Goal: Task Accomplishment & Management: Manage account settings

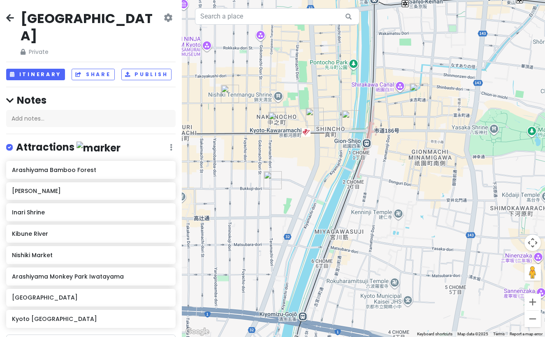
click at [10, 17] on icon at bounding box center [10, 17] width 8 height 7
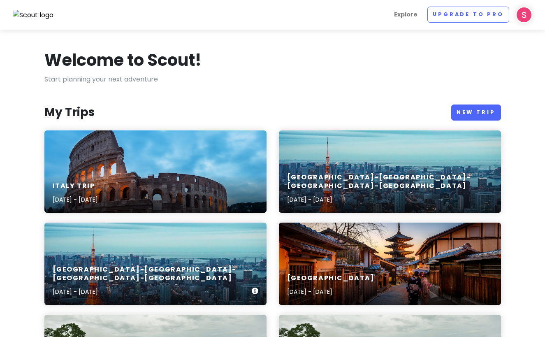
click at [250, 250] on div "[GEOGRAPHIC_DATA]-[GEOGRAPHIC_DATA]-[GEOGRAPHIC_DATA]-[GEOGRAPHIC_DATA] [DATE] …" at bounding box center [155, 263] width 222 height 82
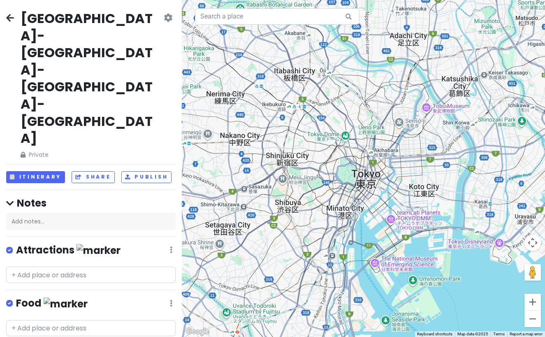
click at [166, 18] on icon at bounding box center [168, 17] width 9 height 7
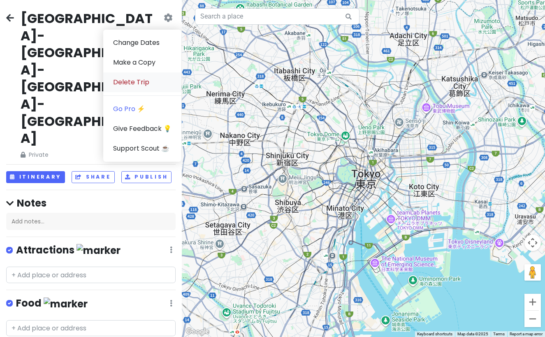
click at [146, 78] on link "Delete Trip" at bounding box center [142, 82] width 78 height 20
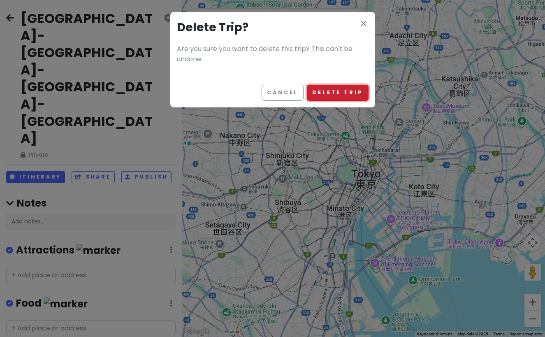
click at [334, 94] on button "Delete Trip" at bounding box center [337, 93] width 61 height 16
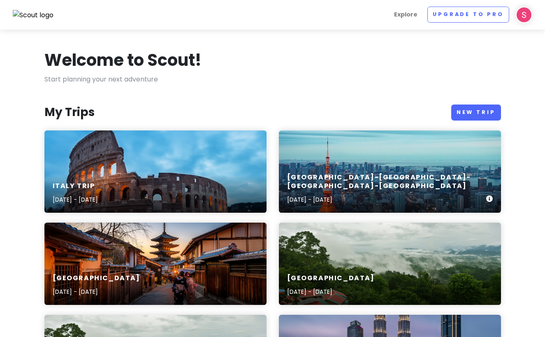
click at [363, 172] on div "[GEOGRAPHIC_DATA]-[GEOGRAPHIC_DATA]-[GEOGRAPHIC_DATA]-[GEOGRAPHIC_DATA] [DATE] …" at bounding box center [390, 171] width 222 height 82
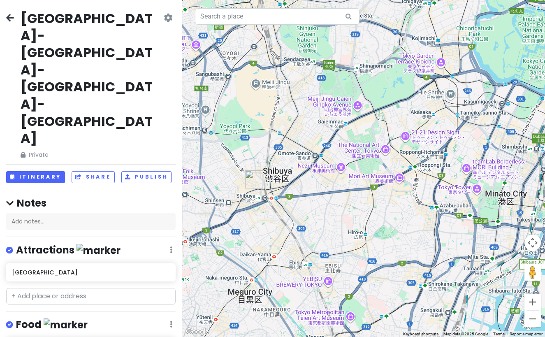
click at [254, 176] on img "MA MAISON" at bounding box center [254, 179] width 18 height 18
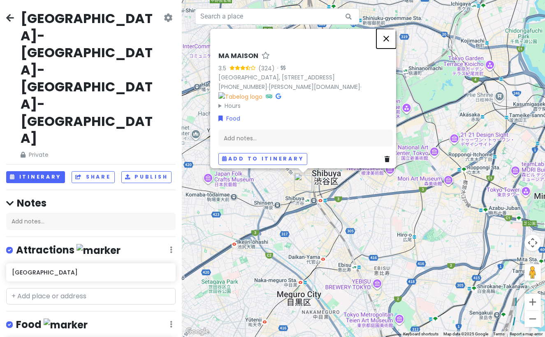
click at [390, 32] on button "Close" at bounding box center [386, 38] width 20 height 20
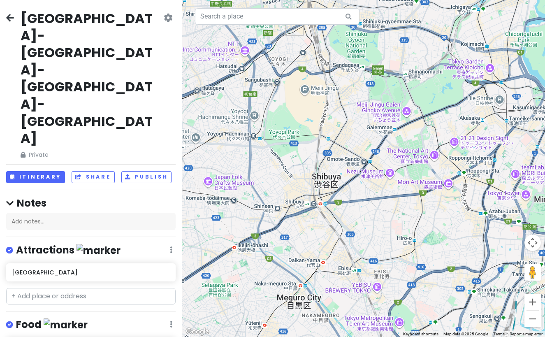
type input "maisen"
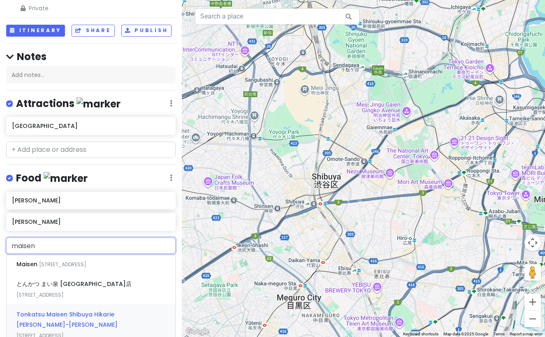
scroll to position [148, 0]
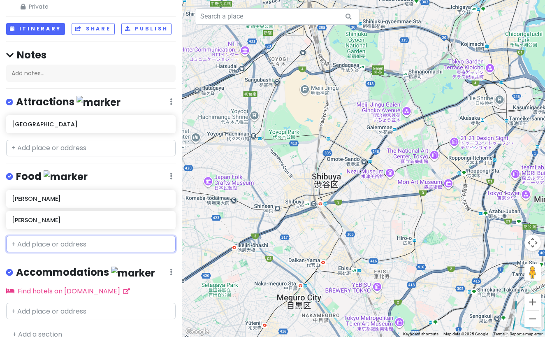
scroll to position [77, 0]
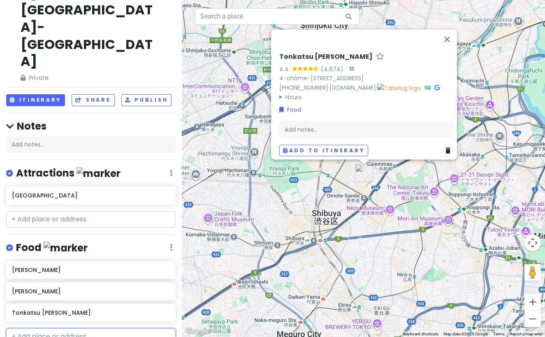
click at [86, 328] on input "text" at bounding box center [90, 336] width 169 height 16
type input "maisen"
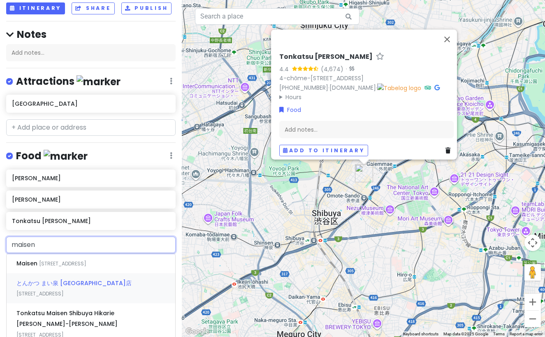
scroll to position [170, 0]
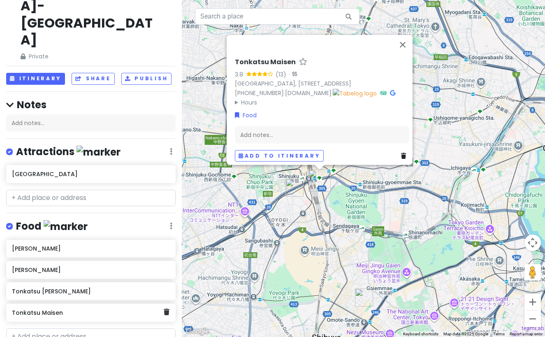
click at [76, 309] on h6 "Tonkatsu Maisen" at bounding box center [88, 312] width 152 height 7
click at [53, 309] on h6 "Tonkatsu Maisen" at bounding box center [88, 312] width 152 height 7
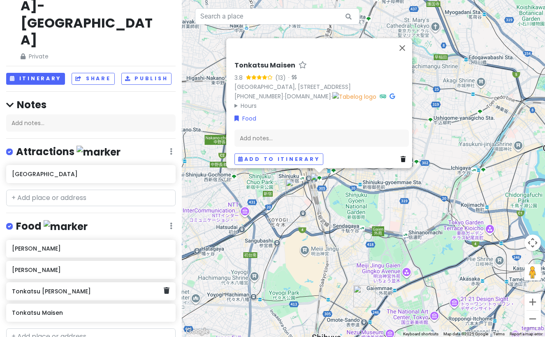
click at [59, 282] on div "Tonkatsu [PERSON_NAME]" at bounding box center [90, 291] width 169 height 18
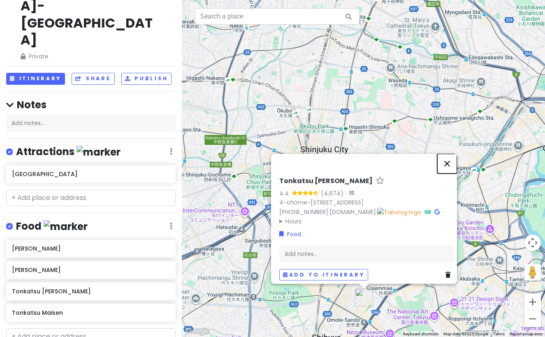
click at [453, 159] on button "Close" at bounding box center [447, 163] width 20 height 20
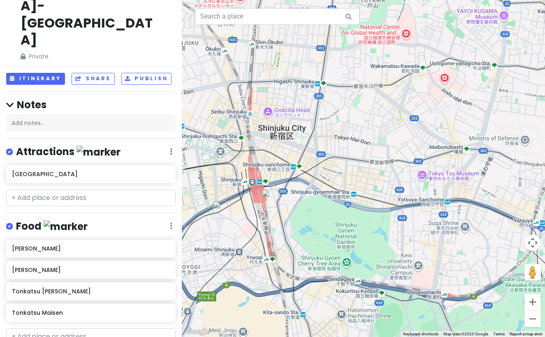
drag, startPoint x: 333, startPoint y: 184, endPoint x: 393, endPoint y: 152, distance: 68.4
click at [393, 152] on div at bounding box center [363, 168] width 363 height 337
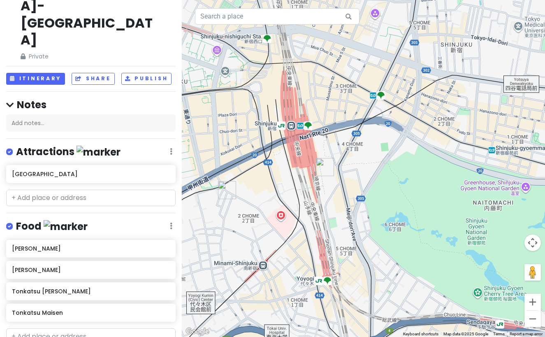
click at [318, 168] on img "Tonkatsu Maisen" at bounding box center [325, 167] width 18 height 18
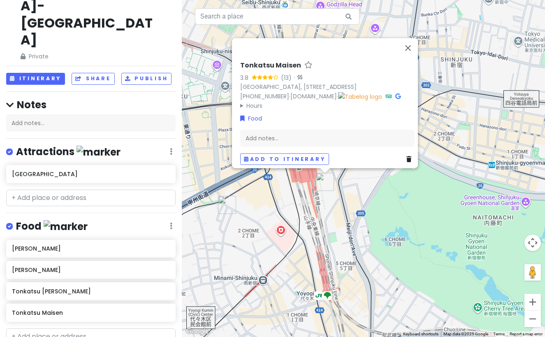
click at [227, 200] on img "Udon Shin" at bounding box center [227, 205] width 18 height 18
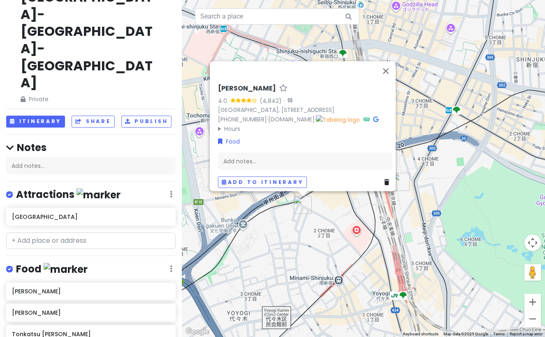
scroll to position [0, 0]
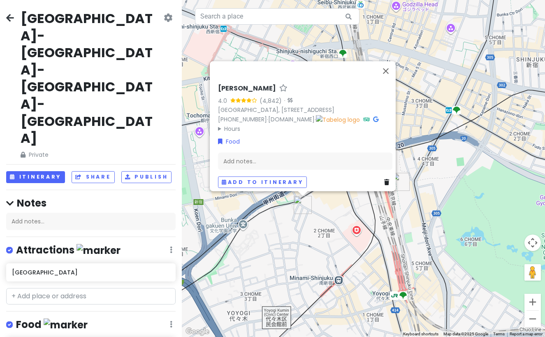
click at [7, 16] on icon at bounding box center [10, 17] width 8 height 7
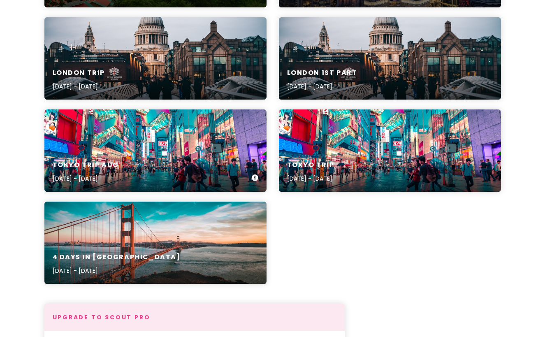
scroll to position [391, 0]
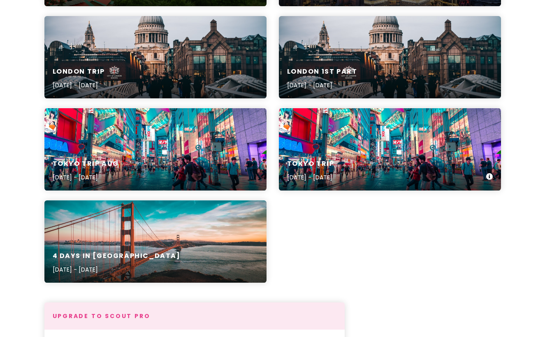
click at [334, 162] on h6 "Tokyo Trip" at bounding box center [310, 164] width 47 height 9
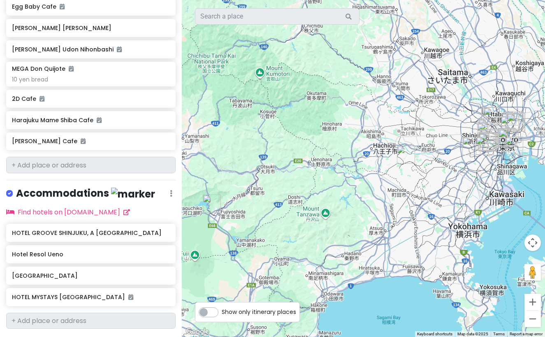
scroll to position [804, 0]
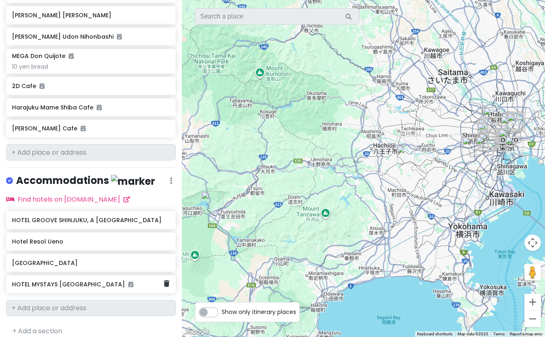
click at [87, 280] on h6 "HOTEL MYSTAYS [GEOGRAPHIC_DATA]" at bounding box center [88, 283] width 152 height 7
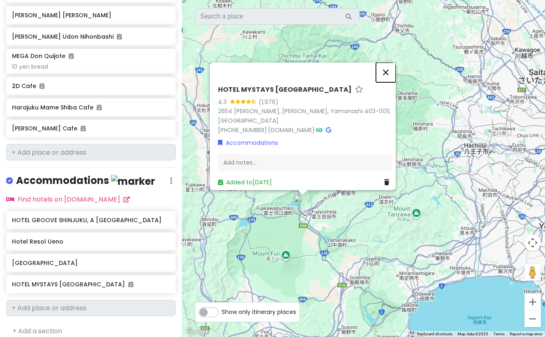
click at [388, 75] on button "Close" at bounding box center [386, 72] width 20 height 20
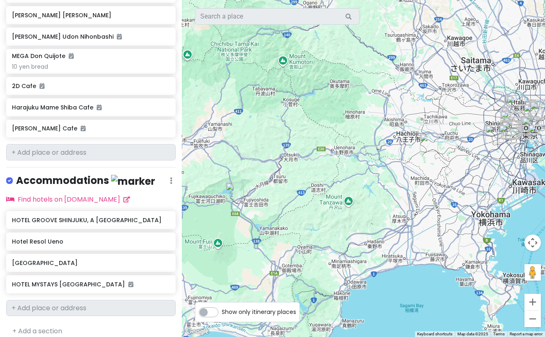
drag, startPoint x: 451, startPoint y: 131, endPoint x: 356, endPoint y: 115, distance: 95.8
click at [358, 116] on div at bounding box center [363, 168] width 363 height 337
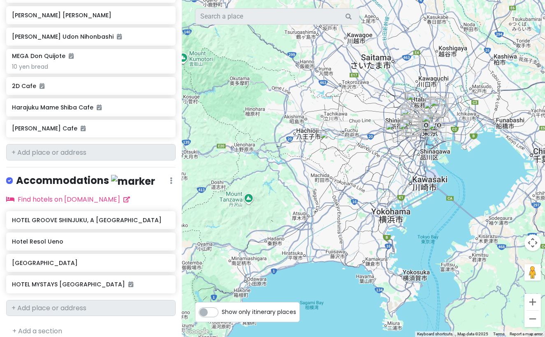
drag, startPoint x: 385, startPoint y: 125, endPoint x: 342, endPoint y: 157, distance: 53.8
click at [342, 157] on div at bounding box center [363, 168] width 363 height 337
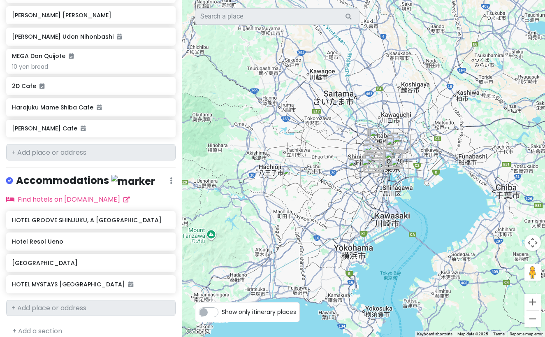
drag, startPoint x: 342, startPoint y: 157, endPoint x: 333, endPoint y: 160, distance: 9.7
click at [340, 157] on div at bounding box center [363, 168] width 363 height 337
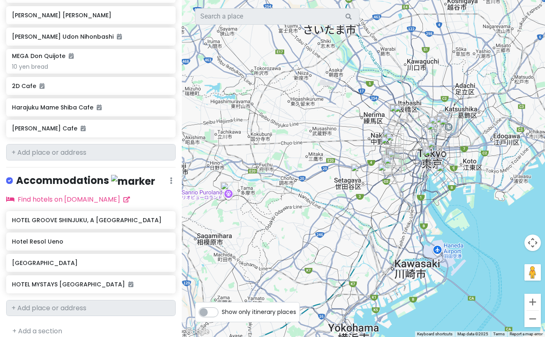
click at [358, 170] on img "Gotokuji Temple" at bounding box center [360, 173] width 18 height 18
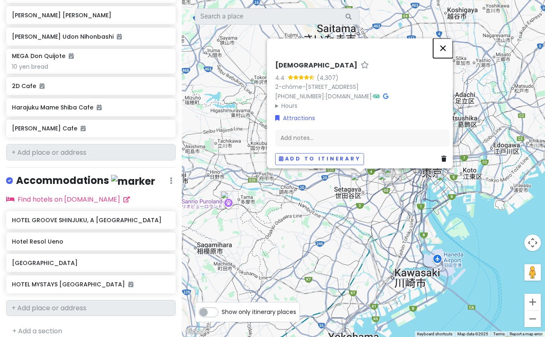
click at [448, 38] on button "Close" at bounding box center [443, 48] width 20 height 20
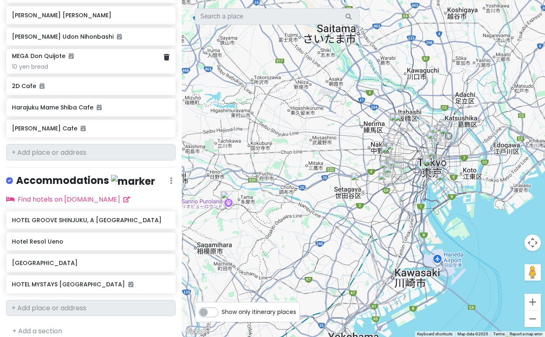
click at [80, 63] on div "10 yen bread" at bounding box center [90, 66] width 157 height 7
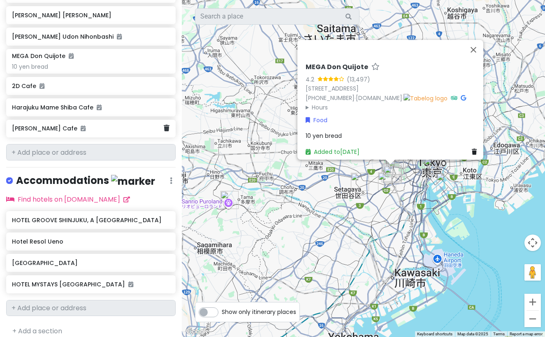
click at [107, 124] on div "[PERSON_NAME] Cafe" at bounding box center [88, 129] width 152 height 12
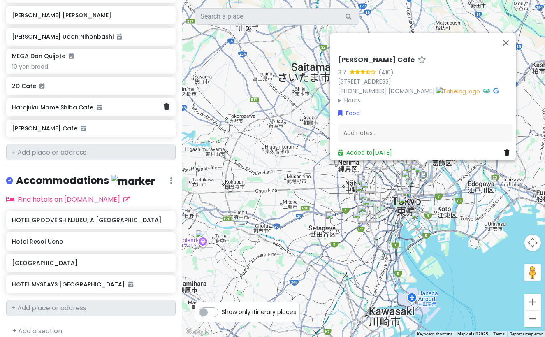
click at [108, 103] on div "Harajuku Mame Shiba Cafe" at bounding box center [88, 108] width 152 height 12
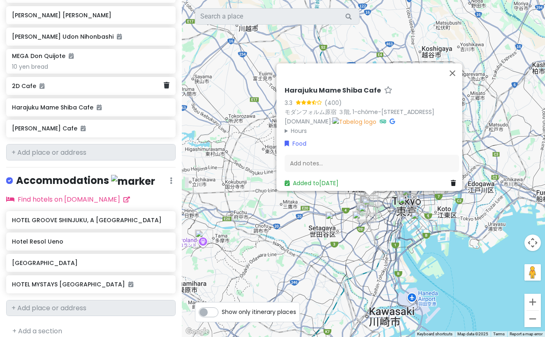
click at [109, 82] on h6 "2D Cafe" at bounding box center [88, 85] width 152 height 7
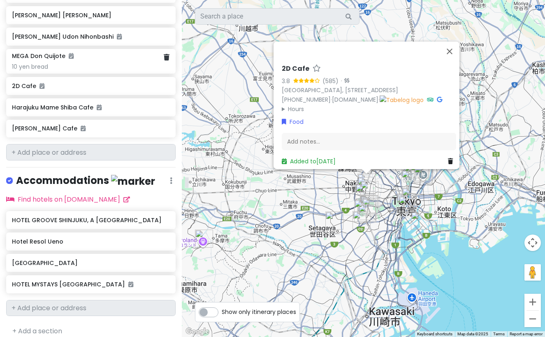
click at [113, 63] on div "10 yen bread" at bounding box center [90, 66] width 157 height 7
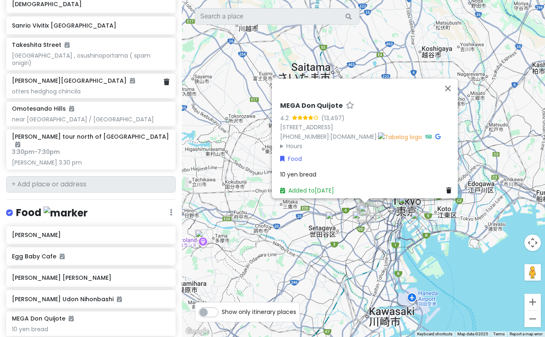
scroll to position [538, 0]
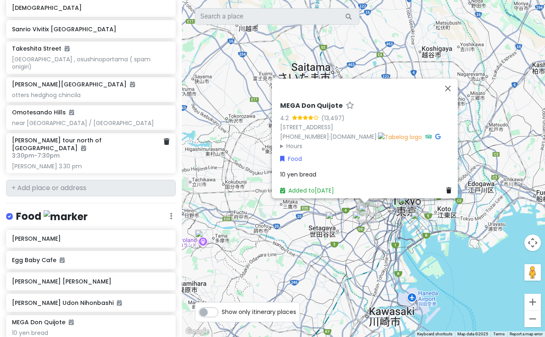
click at [106, 152] on h6 "3:30pm - 7:30pm" at bounding box center [90, 155] width 157 height 7
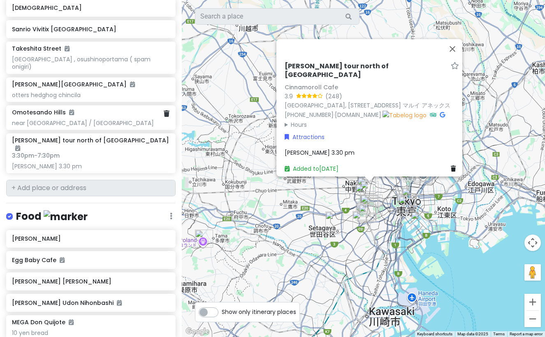
click at [100, 115] on div "Omotesando Hills" at bounding box center [90, 112] width 157 height 7
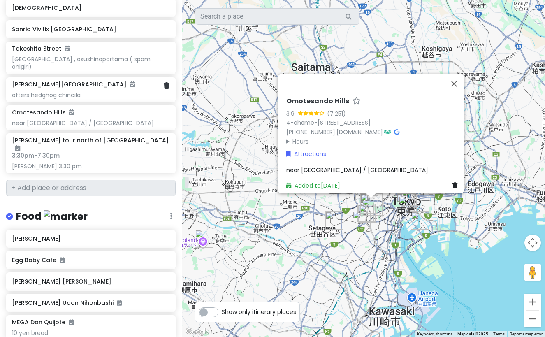
click at [118, 92] on div "otters hedghog chincila" at bounding box center [90, 94] width 157 height 7
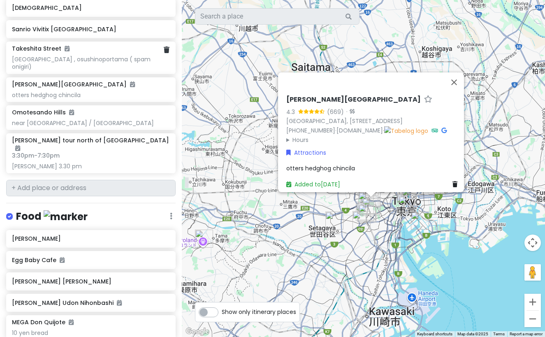
click at [132, 59] on div "[GEOGRAPHIC_DATA] , osushinoportama ( spam onigiri)" at bounding box center [90, 62] width 157 height 15
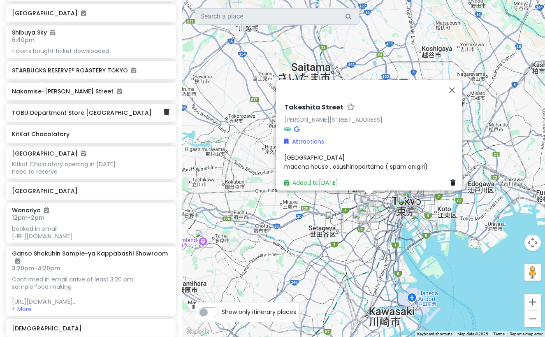
scroll to position [217, 0]
click at [104, 116] on h6 "TOBU Department Store [GEOGRAPHIC_DATA]" at bounding box center [88, 112] width 152 height 7
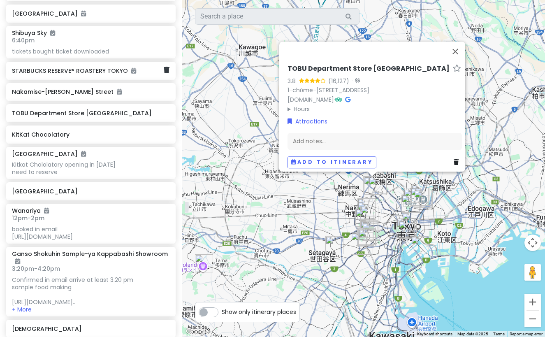
click at [99, 72] on h6 "STARBUCKS RESERVE® ROASTERY TOKYO" at bounding box center [88, 70] width 152 height 7
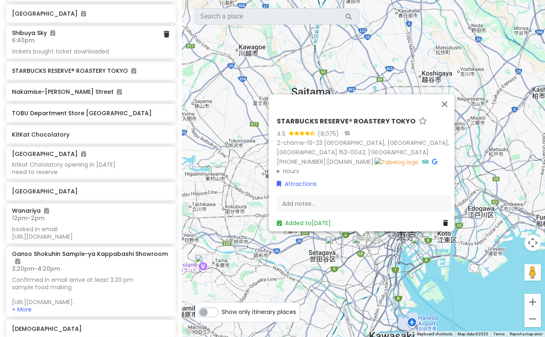
click at [98, 48] on div "tickets bought ticket downloaded" at bounding box center [90, 51] width 157 height 7
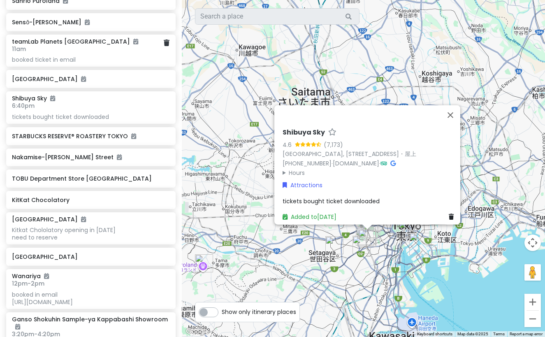
scroll to position [142, 0]
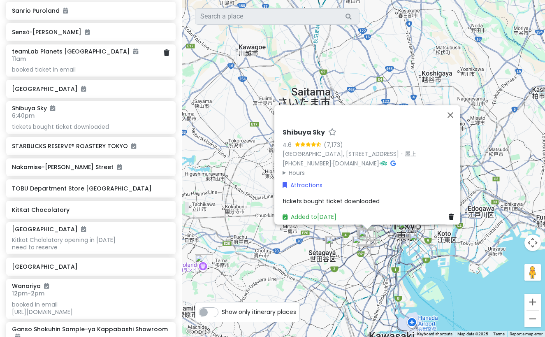
click at [100, 66] on div "booked ticket in email" at bounding box center [90, 69] width 157 height 7
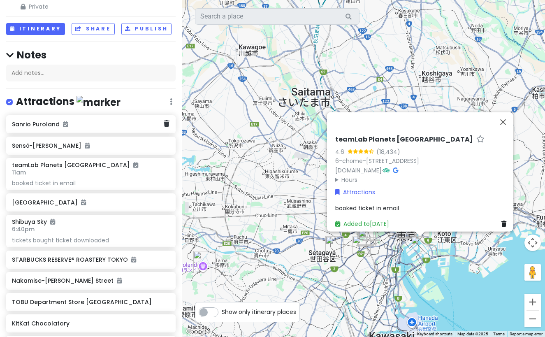
scroll to position [0, 0]
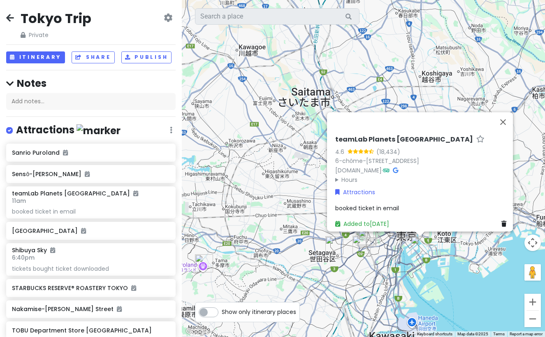
click at [10, 17] on icon at bounding box center [10, 17] width 8 height 7
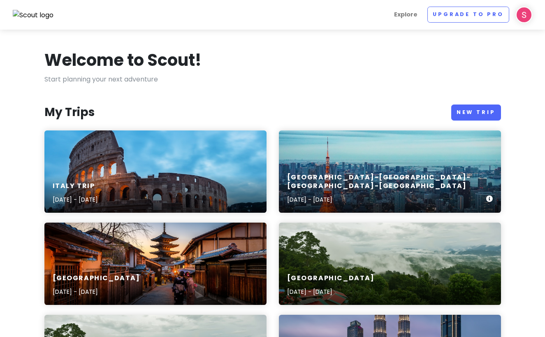
click at [315, 163] on div "[GEOGRAPHIC_DATA]-[GEOGRAPHIC_DATA]-[GEOGRAPHIC_DATA]-[GEOGRAPHIC_DATA] [DATE] …" at bounding box center [390, 171] width 222 height 82
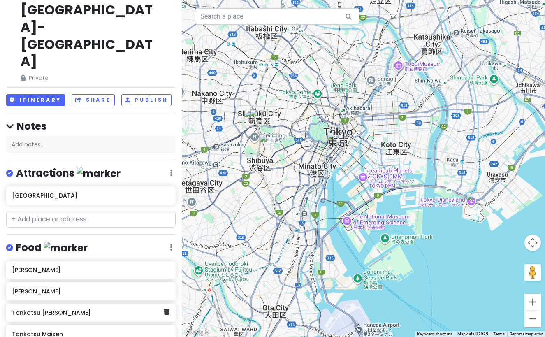
scroll to position [77, 0]
click at [110, 210] on input "text" at bounding box center [90, 218] width 169 height 16
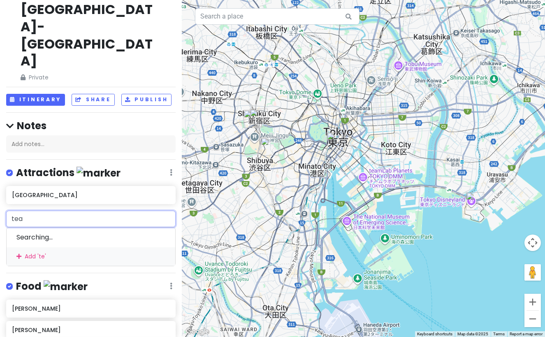
type input "team"
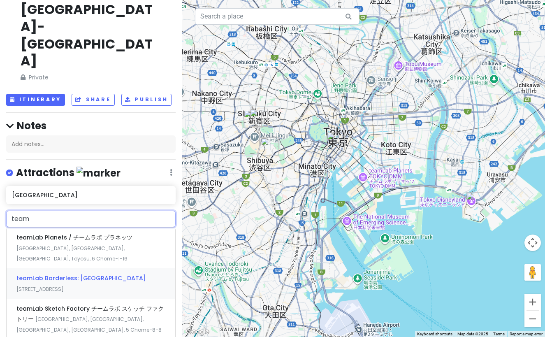
click at [64, 285] on span "[STREET_ADDRESS]" at bounding box center [39, 288] width 47 height 7
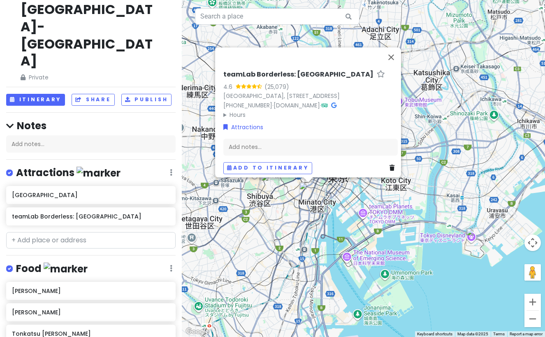
click at [324, 70] on h6 "teamLab Borderless: [GEOGRAPHIC_DATA]" at bounding box center [298, 74] width 150 height 9
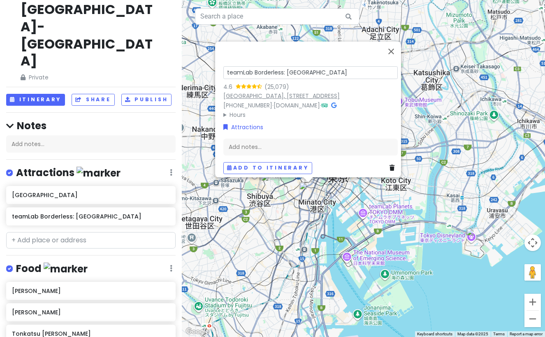
click at [340, 92] on link "[GEOGRAPHIC_DATA], [STREET_ADDRESS]" at bounding box center [281, 96] width 116 height 8
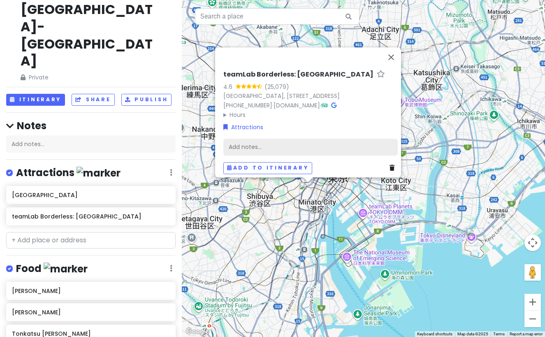
click at [273, 146] on div "Add notes..." at bounding box center [310, 146] width 174 height 17
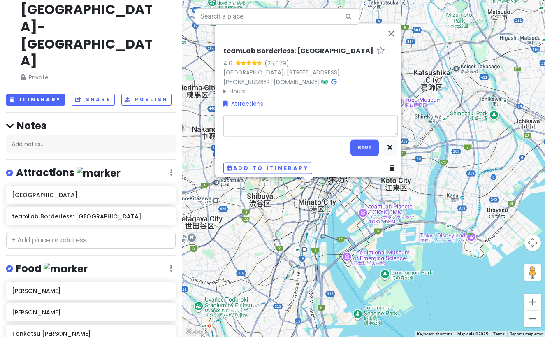
type textarea "x"
type textarea "c"
type textarea "x"
type textarea "ca"
type textarea "x"
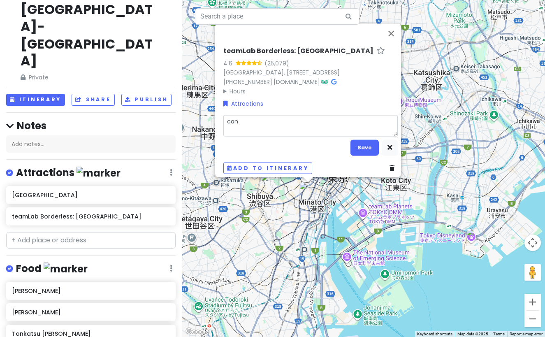
type textarea "can"
type textarea "x"
type textarea "can b"
type textarea "x"
type textarea "can bu"
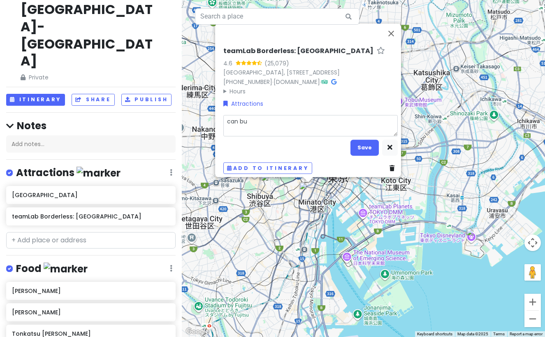
type textarea "x"
type textarea "can buy"
type textarea "x"
type textarea "can buy"
type textarea "x"
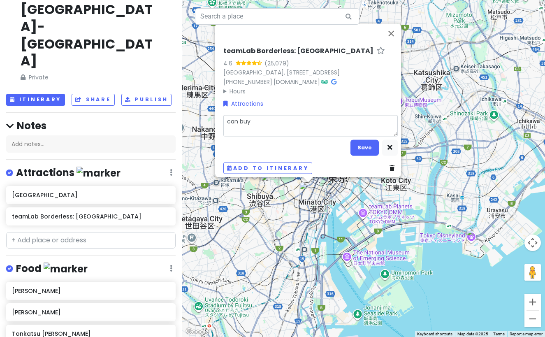
type textarea "can buy t"
type textarea "x"
type textarea "can buy ti"
type textarea "x"
type textarea "can buy tic"
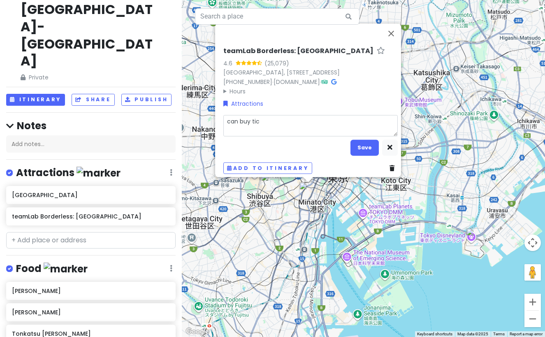
type textarea "x"
type textarea "can buy tick"
type textarea "x"
type textarea "can buy ticke"
type textarea "x"
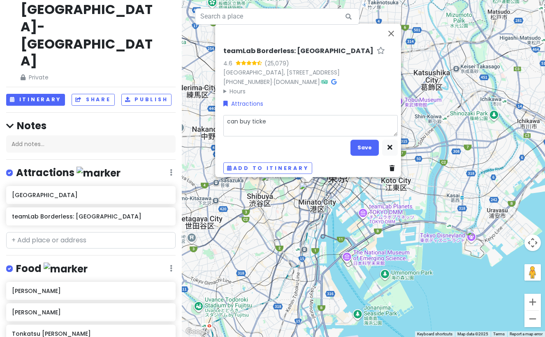
type textarea "can buy ticket"
type textarea "x"
type textarea "can buy tickets"
type textarea "x"
type textarea "can buy tickets"
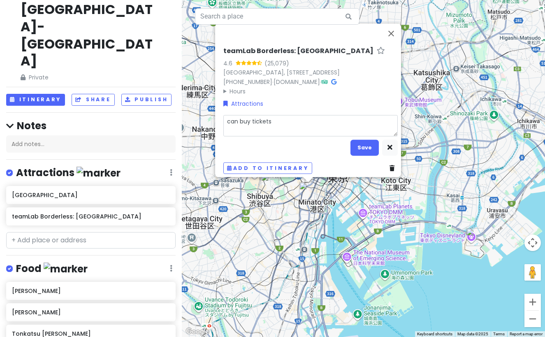
type textarea "x"
type textarea "can buy tickets k"
type textarea "x"
type textarea "can buy tickets kl"
type textarea "x"
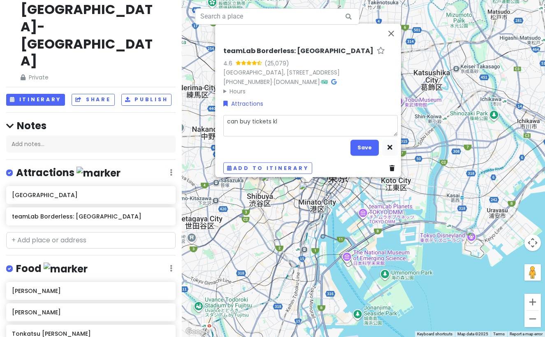
type textarea "can buy tickets klo"
type textarea "x"
type textarea "can buy tickets kloo"
type textarea "x"
type textarea "can buy tickets klook"
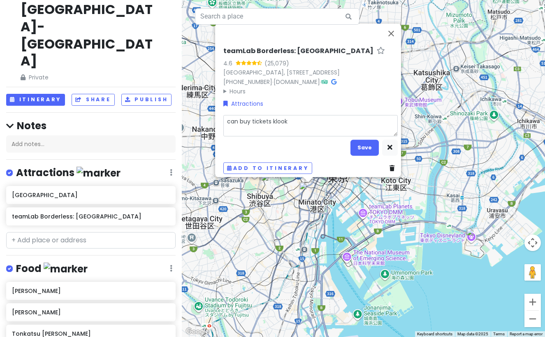
type textarea "x"
type textarea "can buy tickets klook"
type textarea "x"
type textarea "can buy tickets klook o"
type textarea "x"
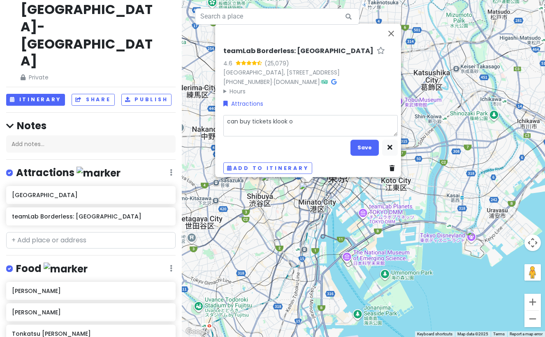
type textarea "can buy tickets klook or"
type textarea "x"
type textarea "can buy tickets klook or"
type textarea "x"
type textarea "can buy tickets klook or w"
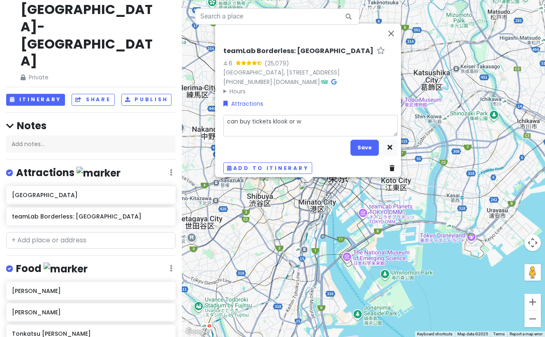
type textarea "x"
type textarea "can buy tickets klook or we"
type textarea "x"
type textarea "can buy tickets klook or web"
type textarea "x"
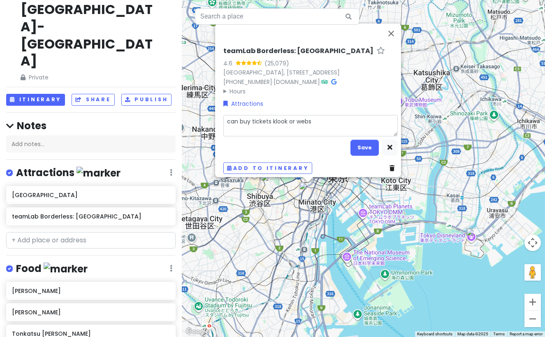
type textarea "can buy tickets klook or websi"
type textarea "x"
type textarea "can buy tickets klook or websit"
type textarea "x"
type textarea "can buy tickets klook or website"
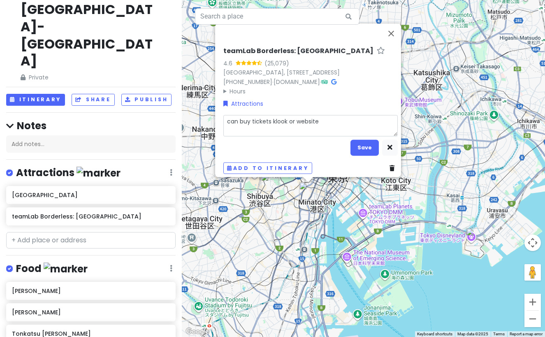
type textarea "x"
type textarea "can buy tickets klook or website"
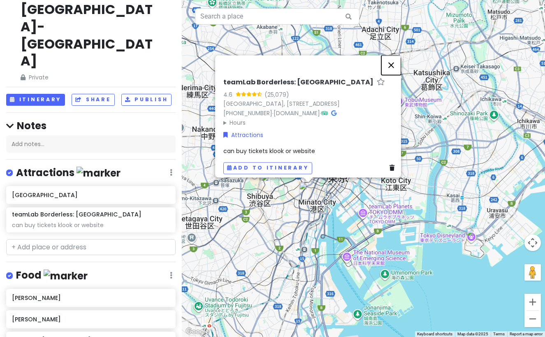
click at [397, 55] on button "Close" at bounding box center [391, 65] width 20 height 20
